Goal: Information Seeking & Learning: Learn about a topic

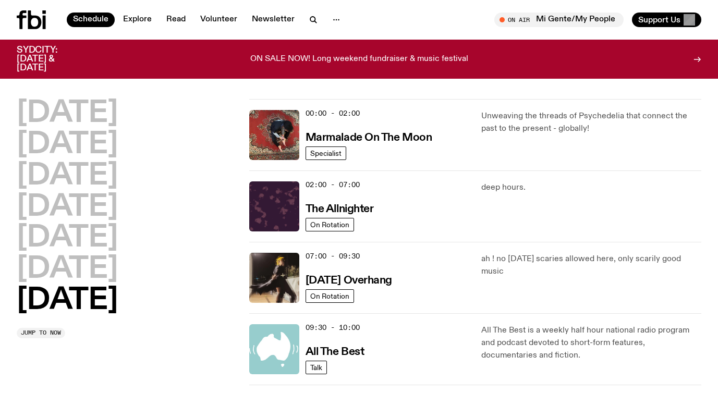
click at [575, 265] on p "ah ! no [DATE] scaries allowed here, only scarily good music" at bounding box center [591, 265] width 220 height 25
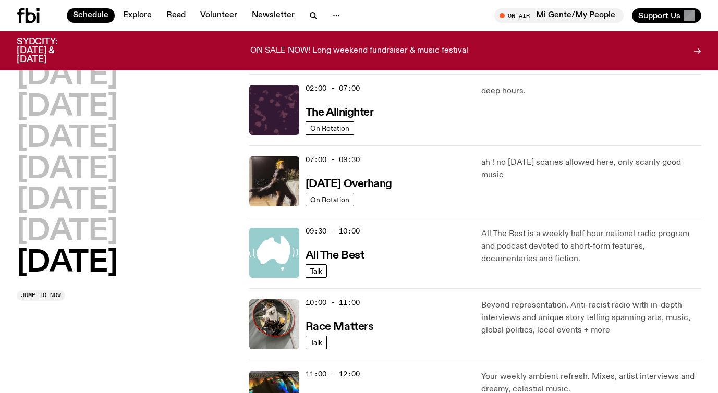
scroll to position [89, 0]
click at [587, 241] on p "All The Best is a weekly half hour national radio program and podcast devoted t…" at bounding box center [591, 246] width 220 height 38
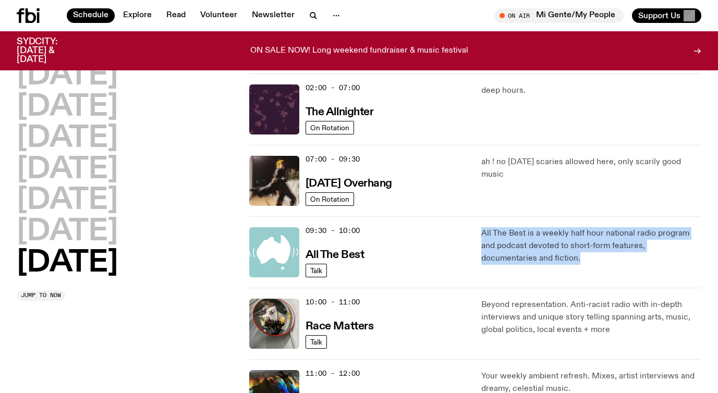
click at [587, 241] on p "All The Best is a weekly half hour national radio program and podcast devoted t…" at bounding box center [591, 246] width 220 height 38
click at [615, 241] on p "All The Best is a weekly half hour national radio program and podcast devoted t…" at bounding box center [591, 246] width 220 height 38
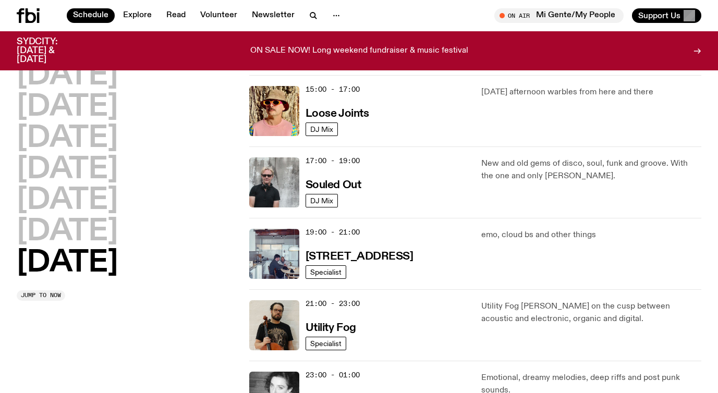
scroll to position [571, 0]
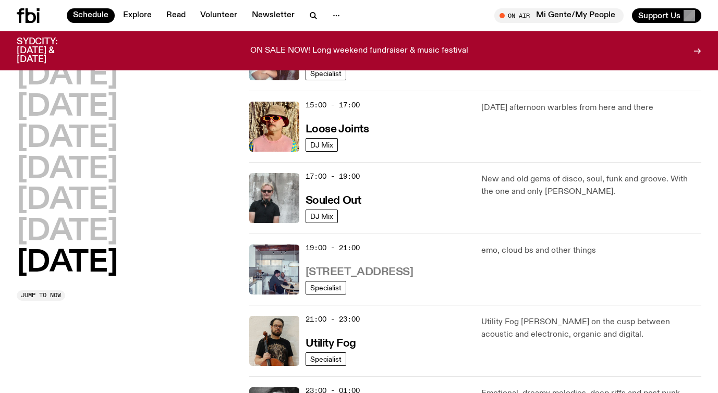
click at [359, 273] on h3 "[STREET_ADDRESS]" at bounding box center [359, 272] width 108 height 11
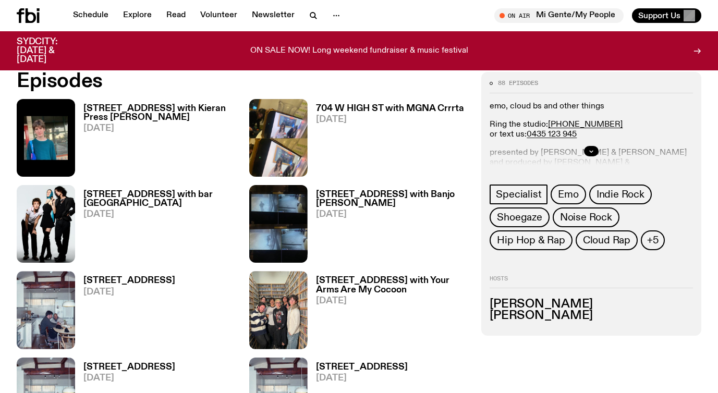
scroll to position [474, 0]
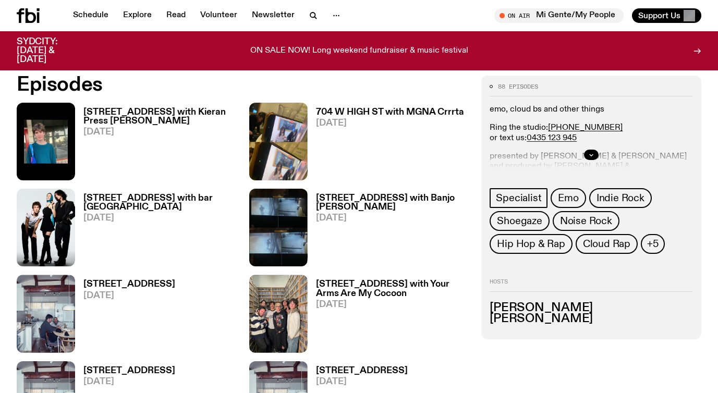
click at [531, 325] on h3 "[PERSON_NAME]" at bounding box center [590, 318] width 203 height 11
click at [561, 324] on h3 "[PERSON_NAME]" at bounding box center [590, 318] width 203 height 11
